Goal: Information Seeking & Learning: Learn about a topic

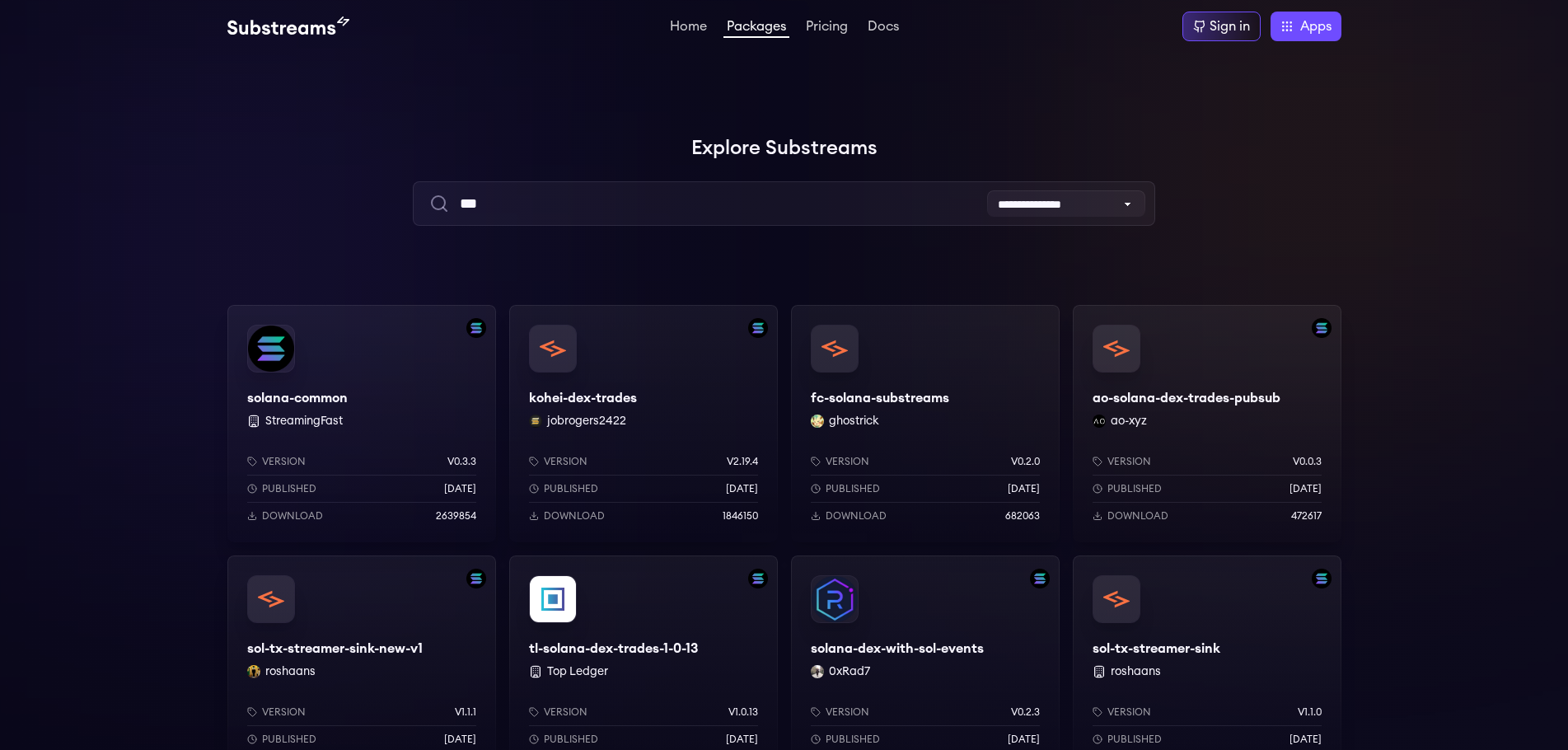
click at [297, 396] on div "solana-common StreamingFast Version v0.3.3 Published 7 months ago Download 2639…" at bounding box center [361, 423] width 268 height 238
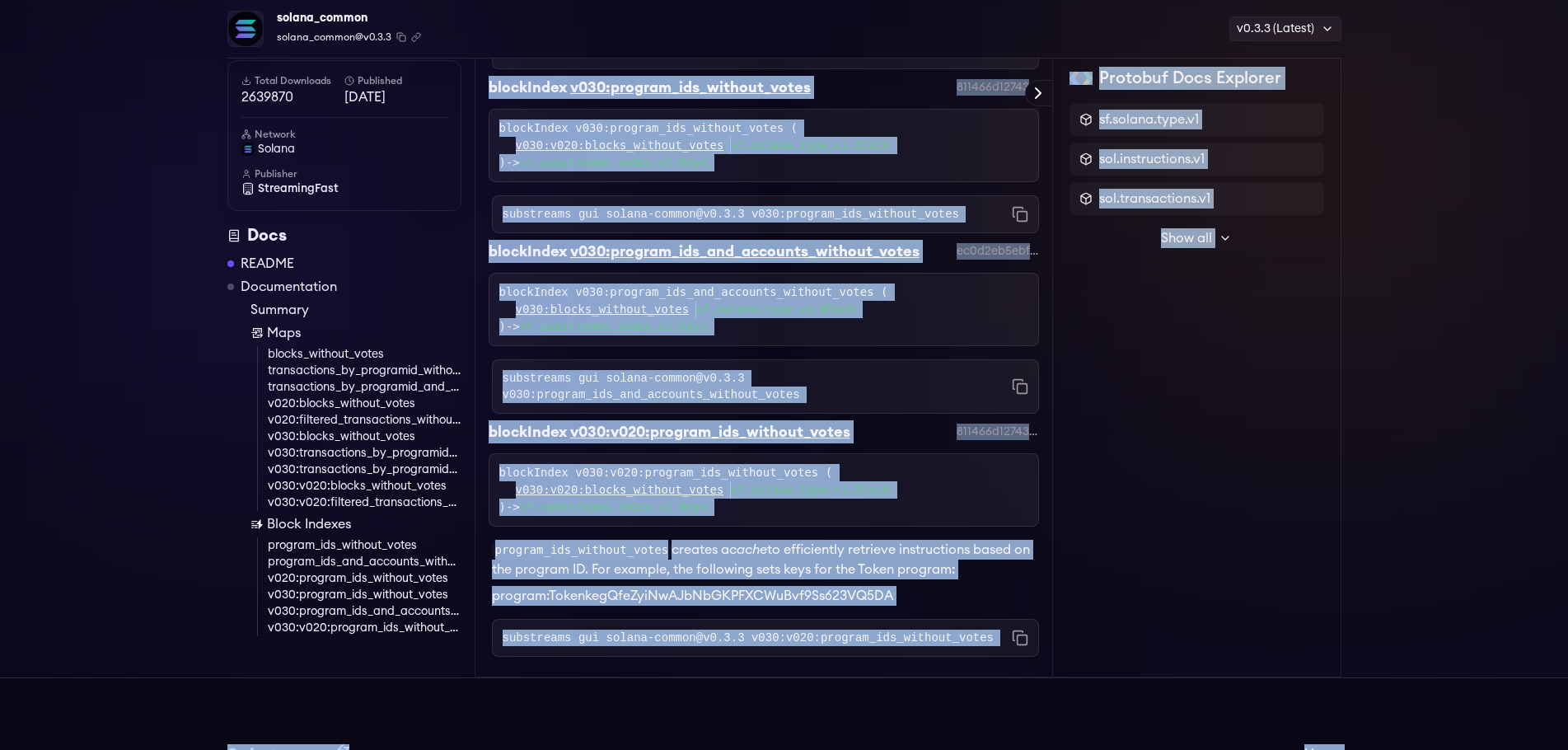
scroll to position [6492, 0]
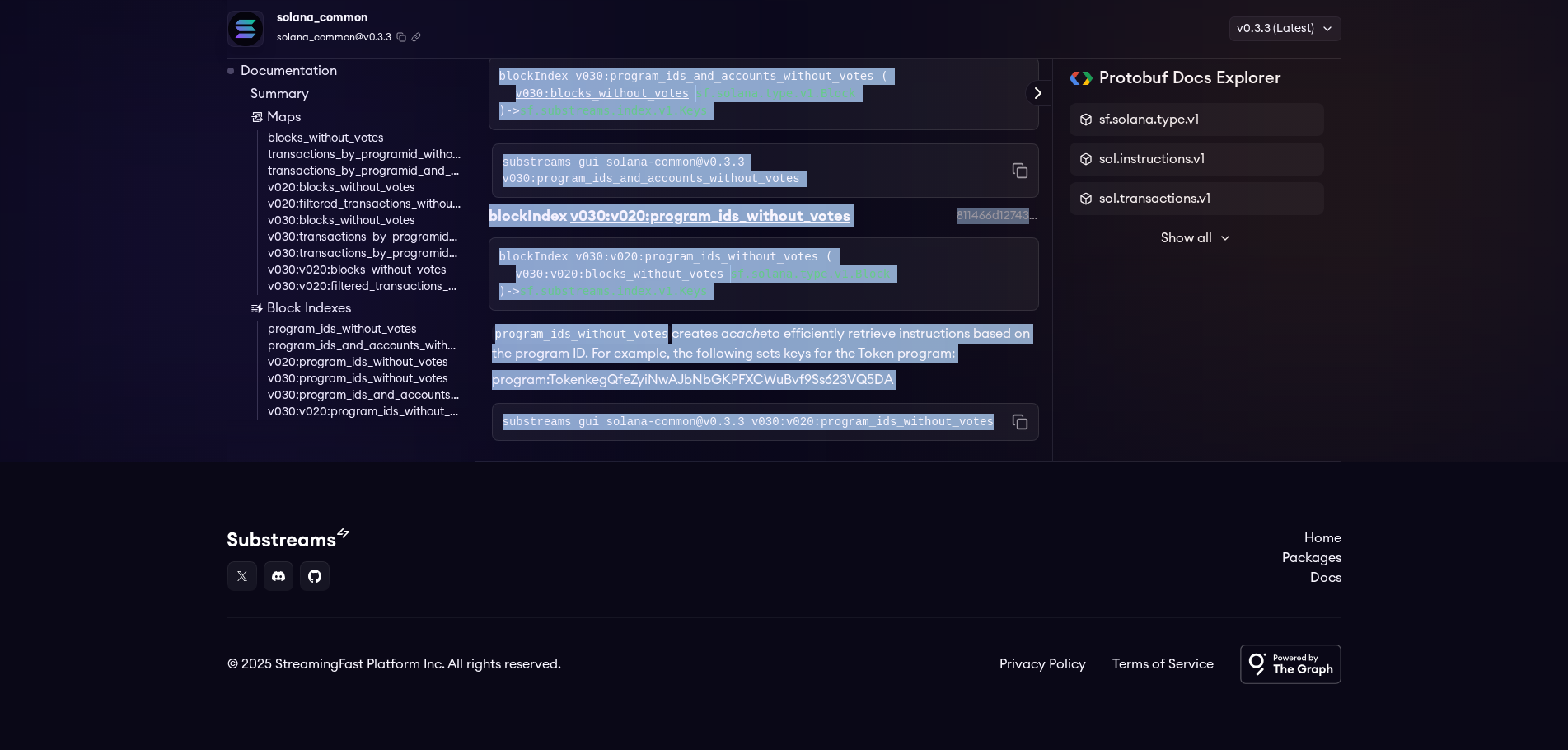
drag, startPoint x: 494, startPoint y: 173, endPoint x: 965, endPoint y: 409, distance: 526.8
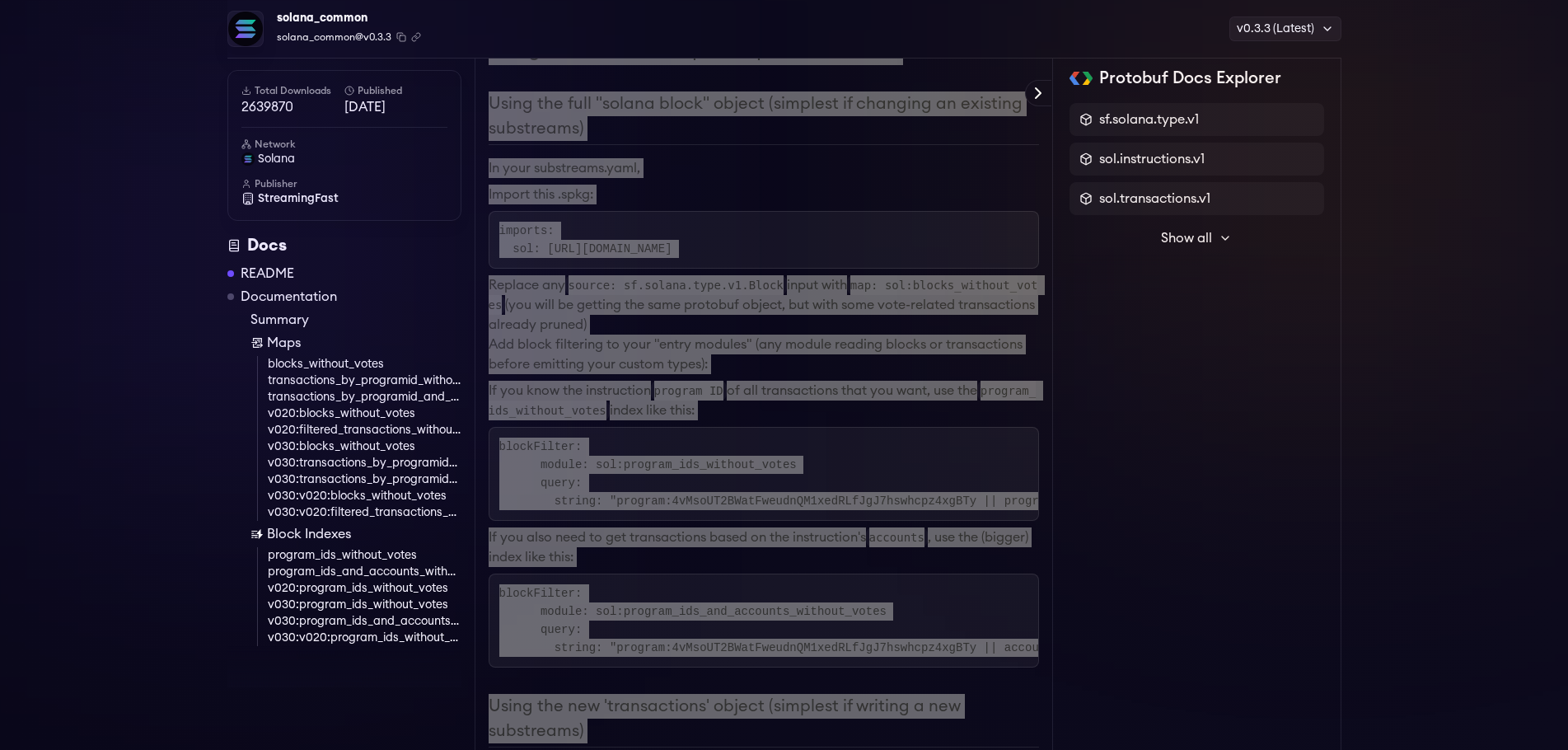
scroll to position [0, 0]
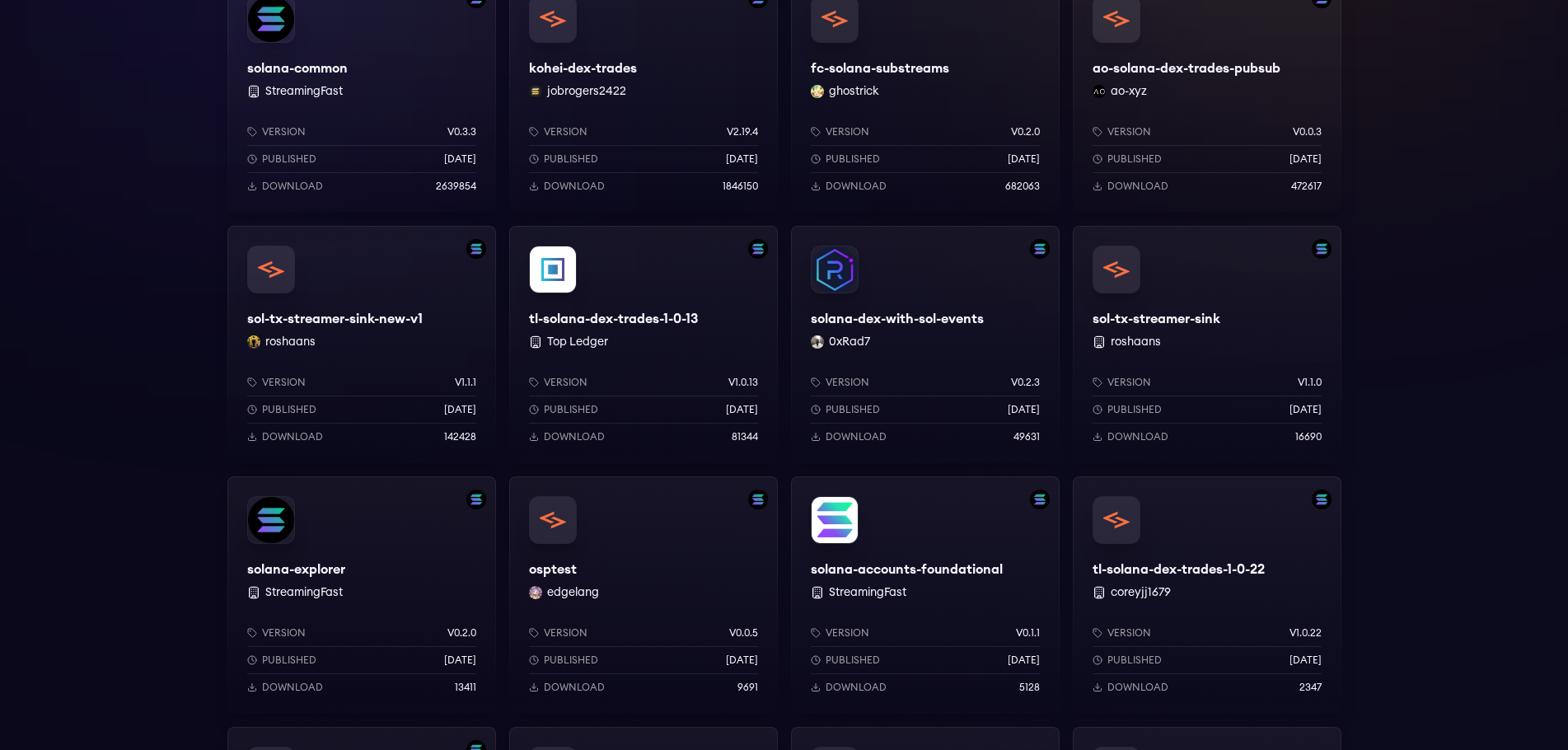
scroll to position [164, 0]
